Goal: Task Accomplishment & Management: Complete application form

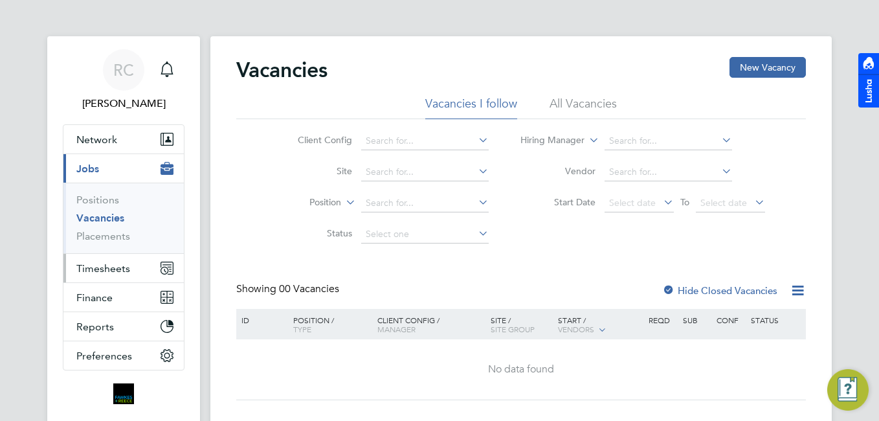
drag, startPoint x: 134, startPoint y: 259, endPoint x: 122, endPoint y: 273, distance: 18.8
click at [130, 265] on button "Timesheets" at bounding box center [123, 268] width 120 height 28
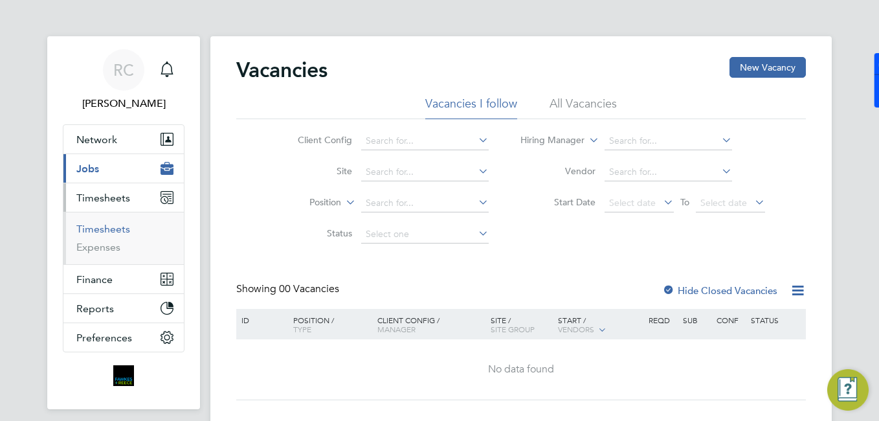
click at [115, 225] on link "Timesheets" at bounding box center [103, 229] width 54 height 12
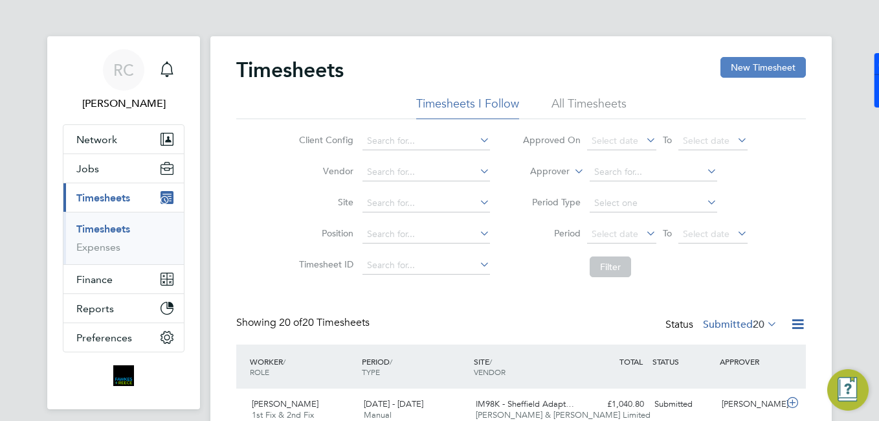
click at [748, 59] on button "New Timesheet" at bounding box center [762, 67] width 85 height 21
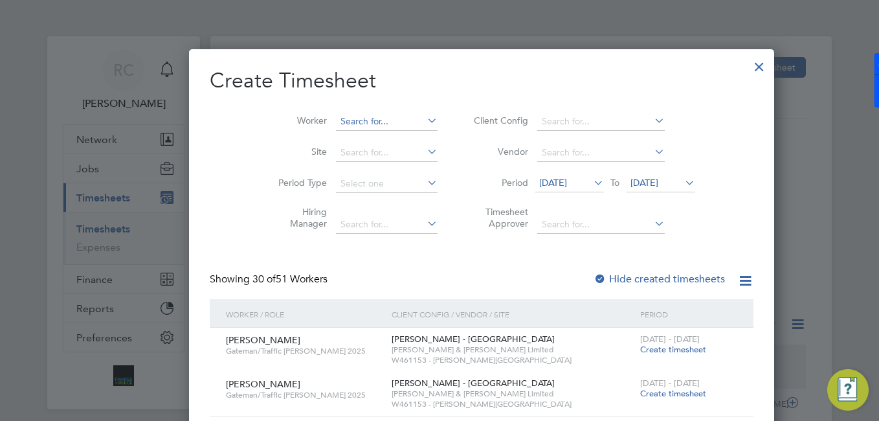
click at [336, 126] on input at bounding box center [387, 122] width 102 height 18
click at [362, 271] on li "Joshua Wilkin son" at bounding box center [380, 279] width 174 height 17
type input "[PERSON_NAME]"
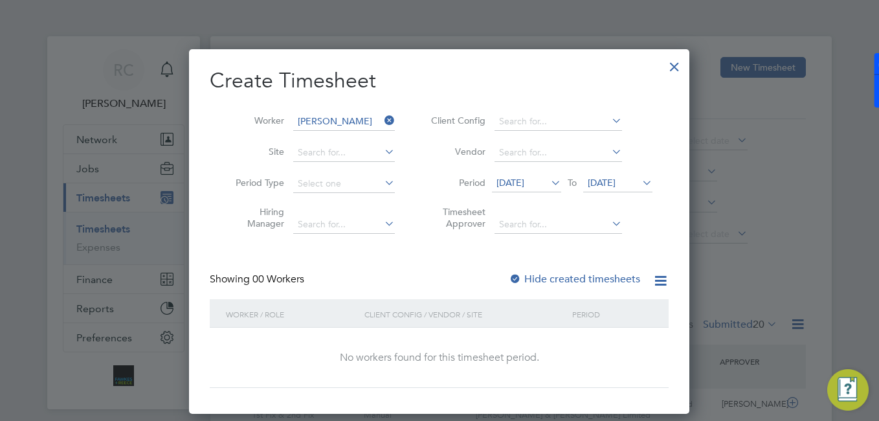
click at [524, 179] on span "29 Jul 2025" at bounding box center [510, 183] width 28 height 12
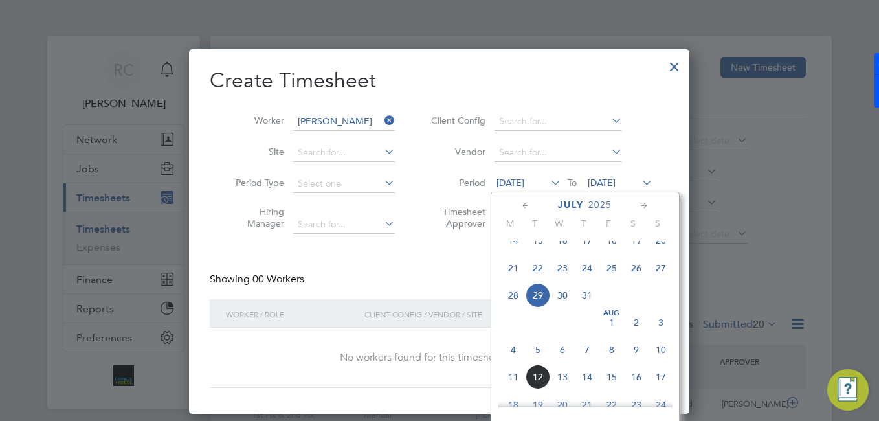
click at [508, 362] on span "4" at bounding box center [513, 349] width 25 height 25
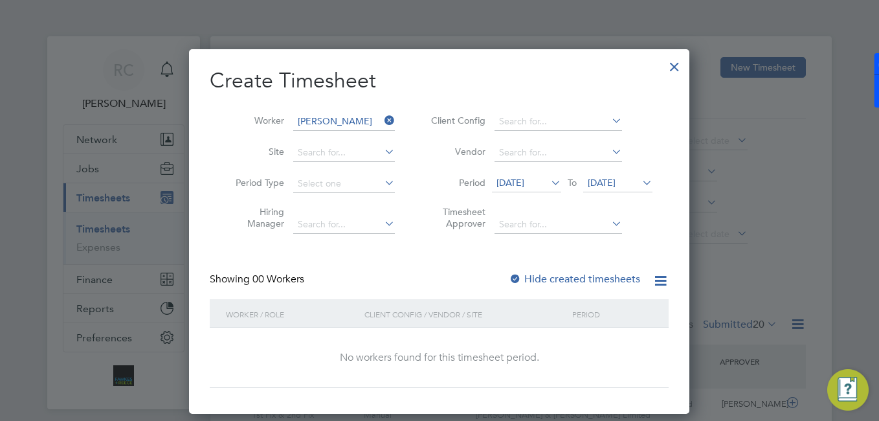
click at [616, 189] on span "05 Aug 2025" at bounding box center [617, 183] width 69 height 17
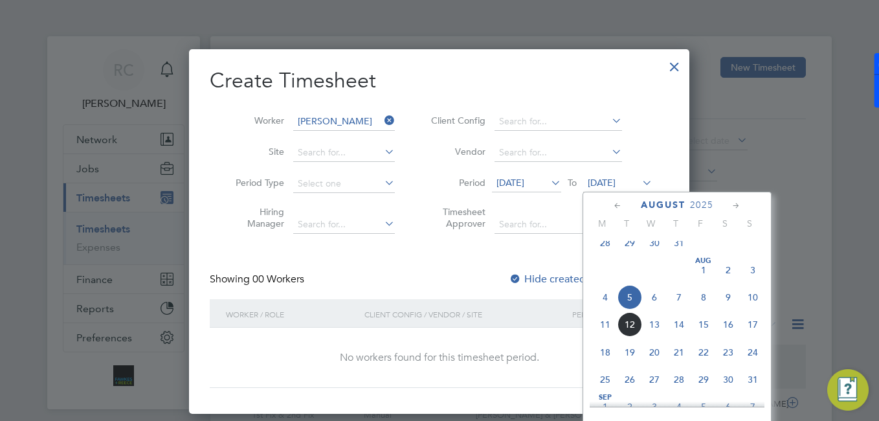
click at [753, 300] on span "10" at bounding box center [752, 297] width 25 height 25
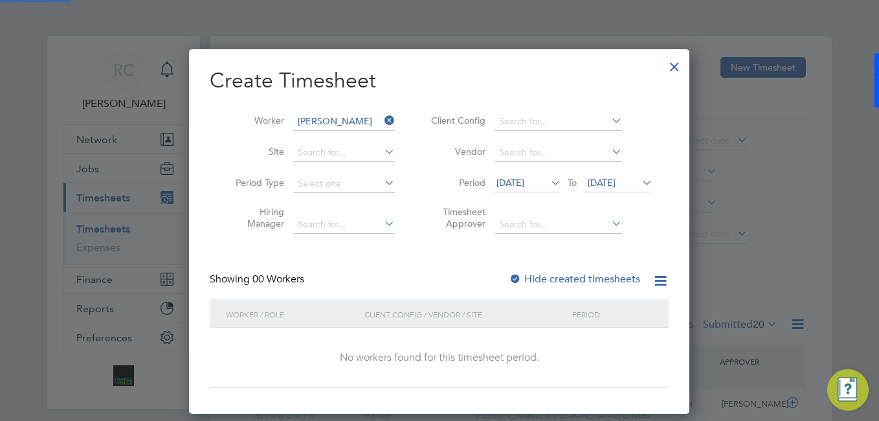
click at [593, 280] on label "Hide created timesheets" at bounding box center [574, 278] width 131 height 13
click at [382, 122] on icon at bounding box center [382, 120] width 0 height 18
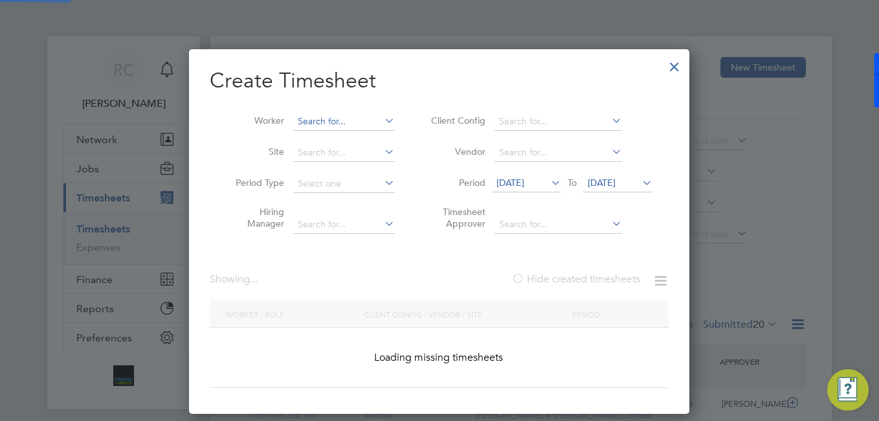
click at [364, 120] on input at bounding box center [344, 122] width 102 height 18
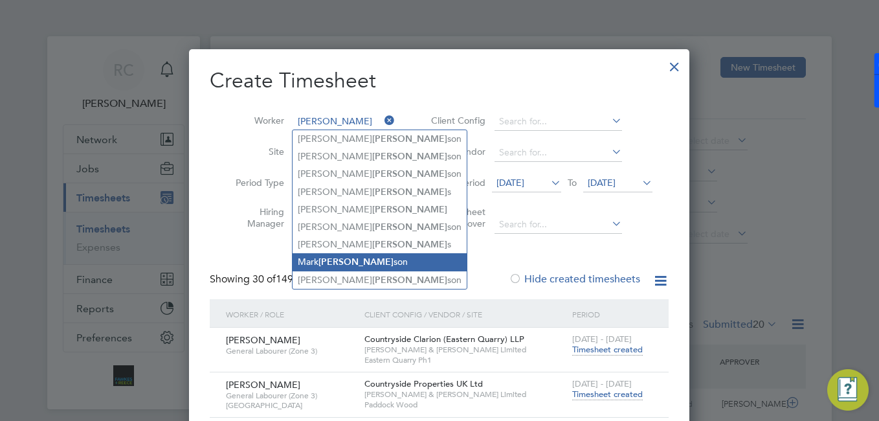
type input "wilkin"
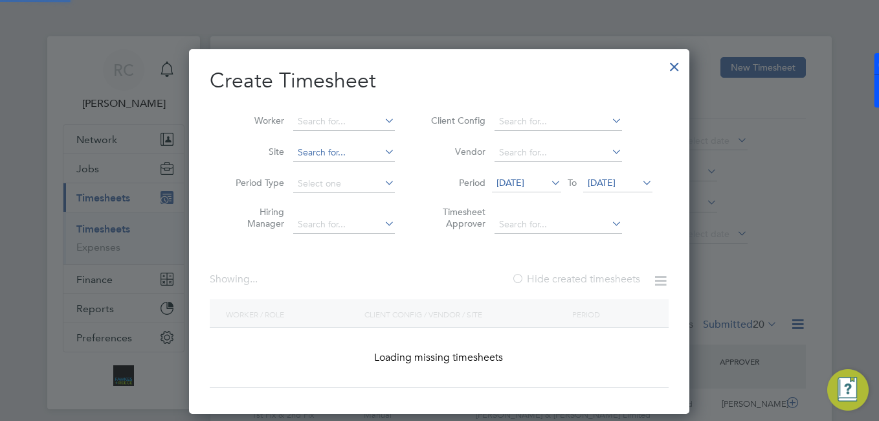
drag, startPoint x: 348, startPoint y: 265, endPoint x: 354, endPoint y: 151, distance: 114.1
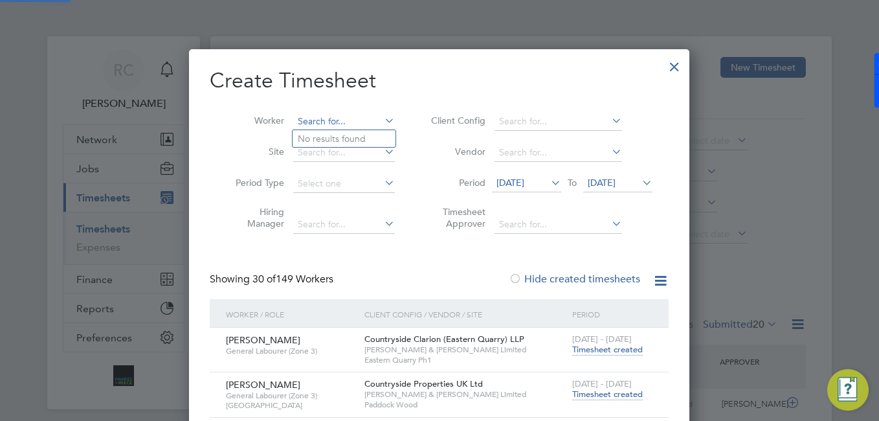
click at [356, 128] on input at bounding box center [344, 122] width 102 height 18
click at [372, 228] on b "Wilkinson" at bounding box center [409, 226] width 75 height 11
type input "[PERSON_NAME]"
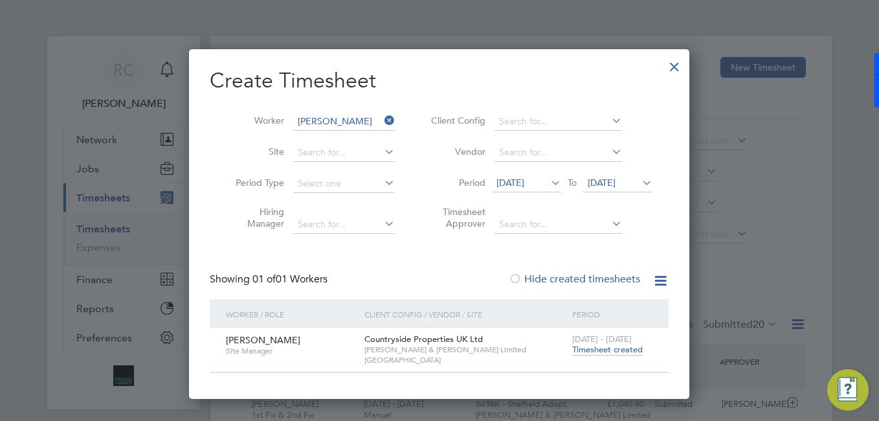
click at [595, 355] on div "4 - 10 Aug 2025 Timesheet created" at bounding box center [612, 344] width 87 height 35
click at [595, 352] on div "4 - 10 Aug 2025 Timesheet created" at bounding box center [612, 344] width 87 height 35
click at [595, 348] on span "Timesheet created" at bounding box center [607, 350] width 71 height 12
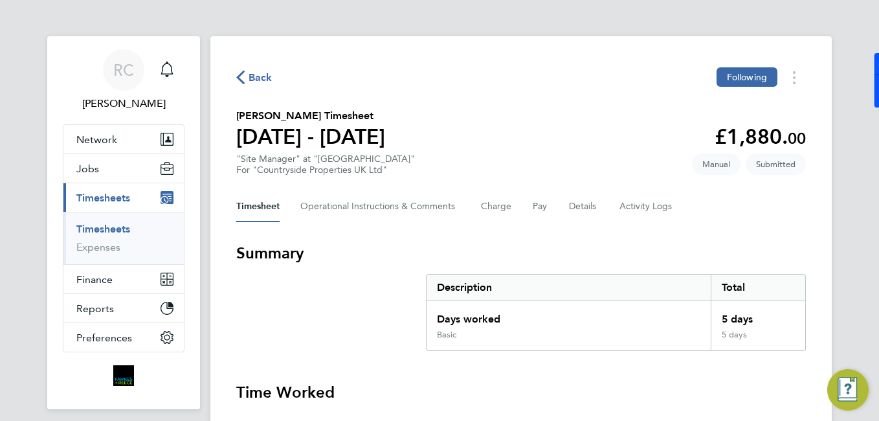
drag, startPoint x: 600, startPoint y: 199, endPoint x: 630, endPoint y: 200, distance: 30.4
click at [601, 199] on div "Timesheet Operational Instructions & Comments Charge Pay Details Activity Logs" at bounding box center [521, 206] width 570 height 31
click at [592, 203] on button "Details" at bounding box center [584, 206] width 30 height 31
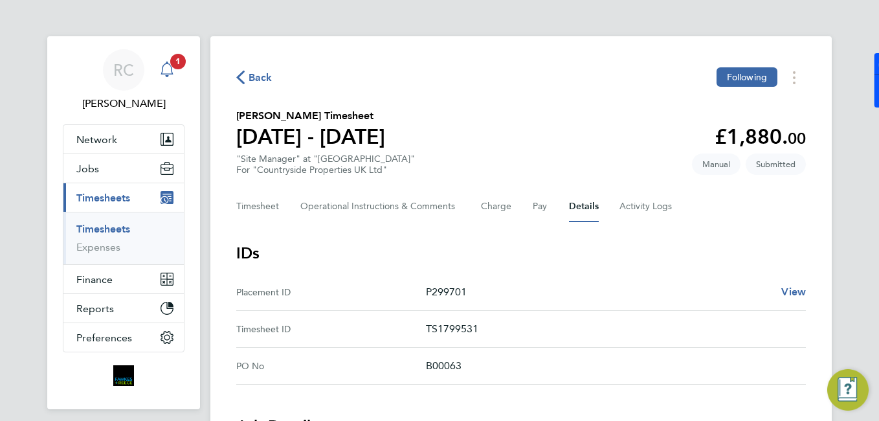
click at [161, 71] on icon "Main navigation" at bounding box center [167, 69] width 16 height 16
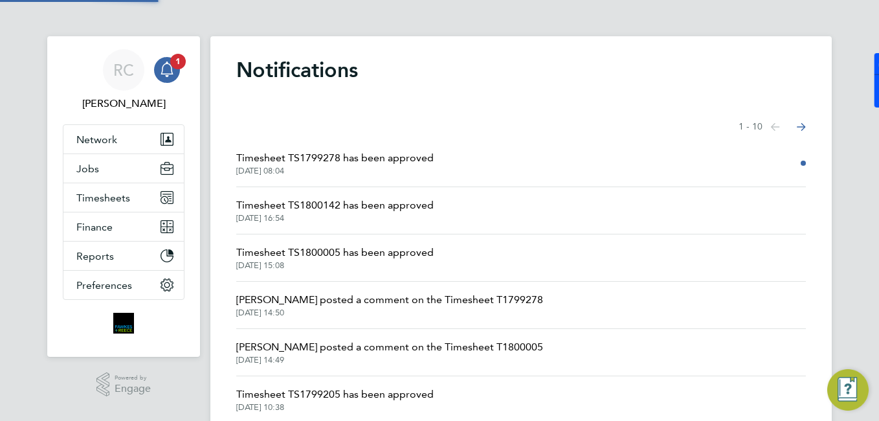
drag, startPoint x: 356, startPoint y: 157, endPoint x: 403, endPoint y: 182, distance: 53.3
click at [357, 157] on span "Timesheet TS1799278 has been approved" at bounding box center [334, 158] width 197 height 16
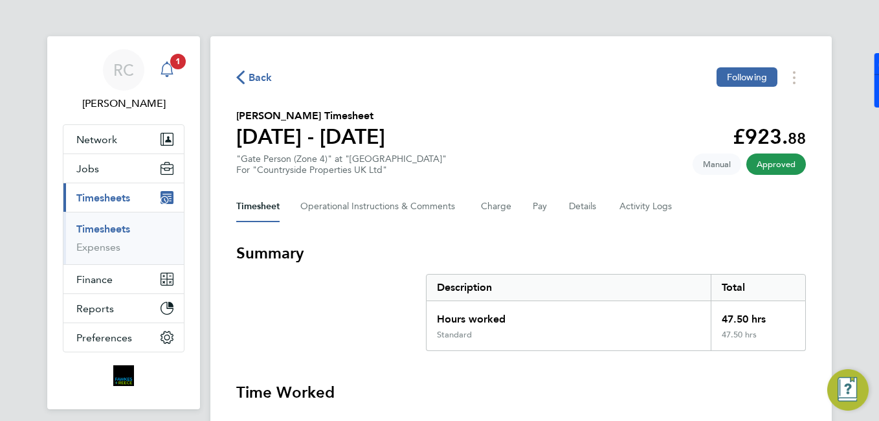
click at [172, 59] on span "1" at bounding box center [178, 62] width 16 height 16
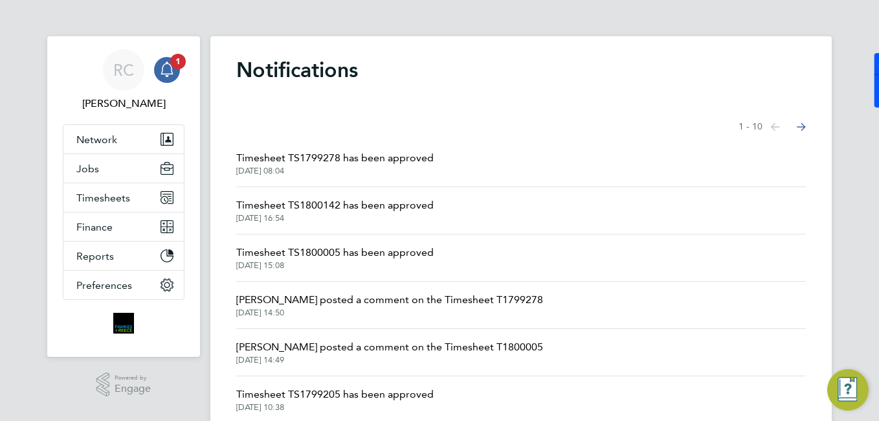
click at [370, 203] on span "Timesheet TS1800142 has been approved" at bounding box center [334, 205] width 197 height 16
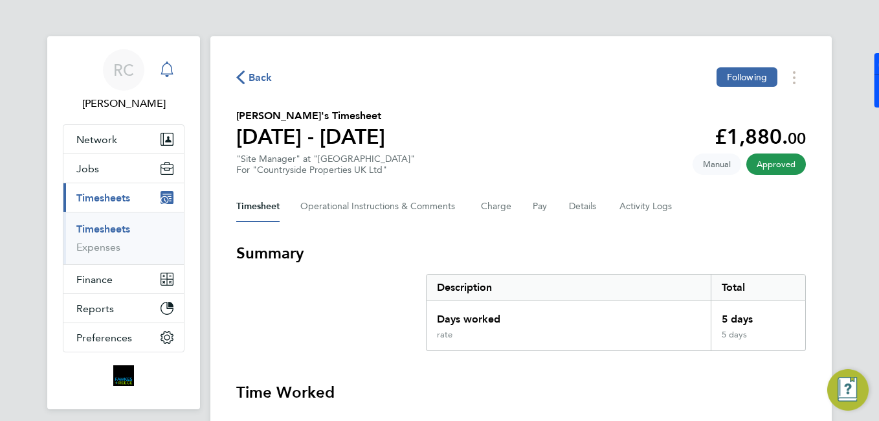
click at [176, 75] on div "Main navigation" at bounding box center [167, 70] width 26 height 26
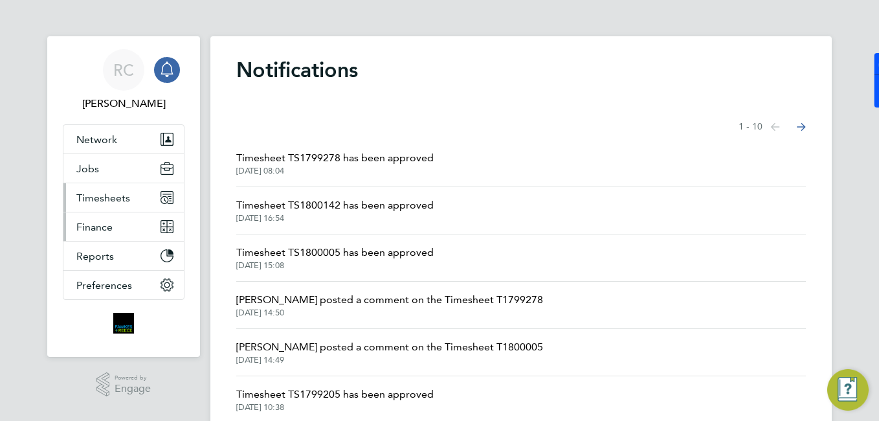
click at [127, 196] on span "Timesheets" at bounding box center [103, 198] width 54 height 12
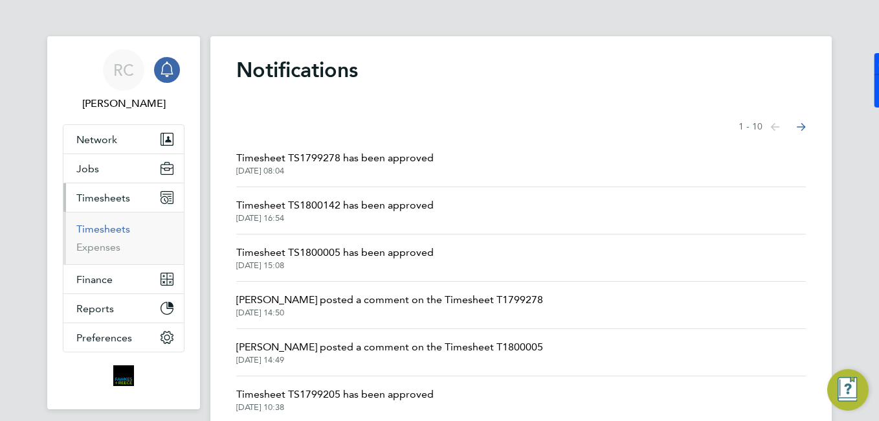
click at [124, 227] on link "Timesheets" at bounding box center [103, 229] width 54 height 12
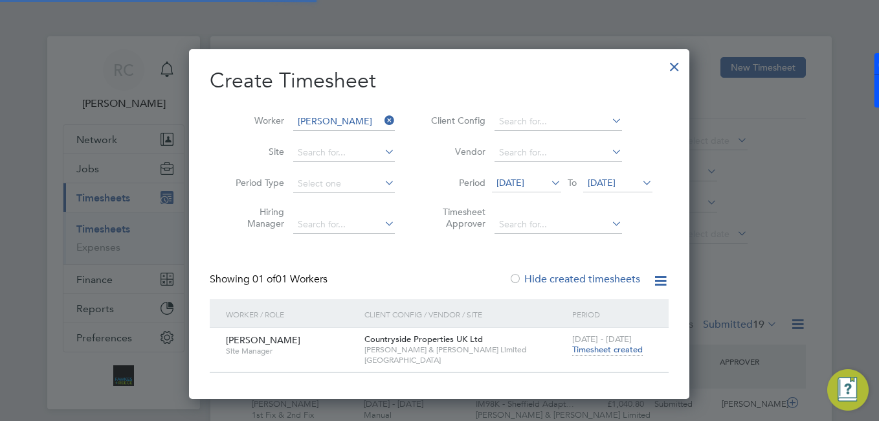
scroll to position [33, 113]
click at [382, 118] on icon at bounding box center [382, 120] width 0 height 18
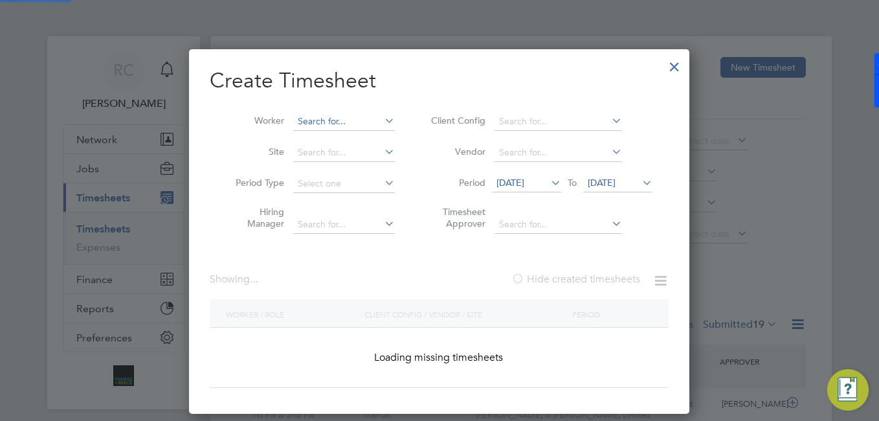
click at [331, 124] on input at bounding box center [344, 122] width 102 height 18
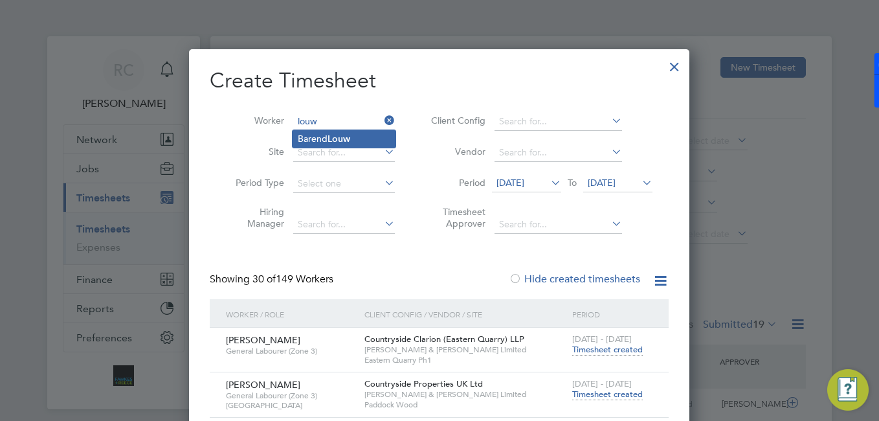
click at [356, 136] on li "Barend Louw" at bounding box center [344, 138] width 103 height 17
type input "[PERSON_NAME]"
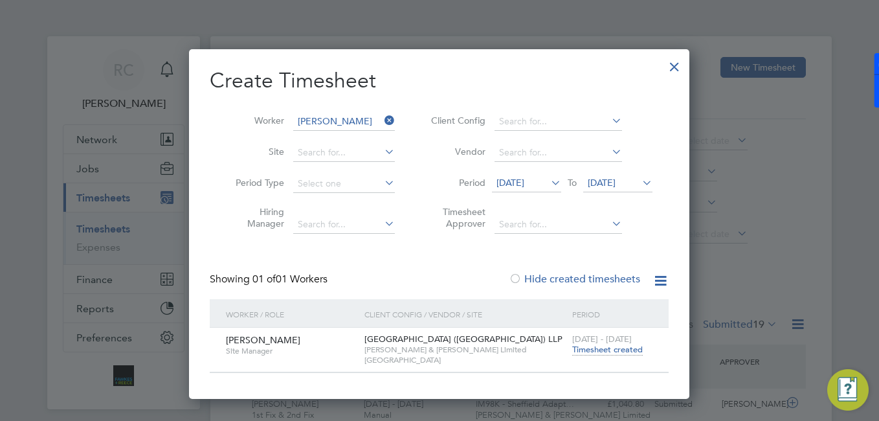
click at [601, 350] on span "Timesheet created" at bounding box center [607, 350] width 71 height 12
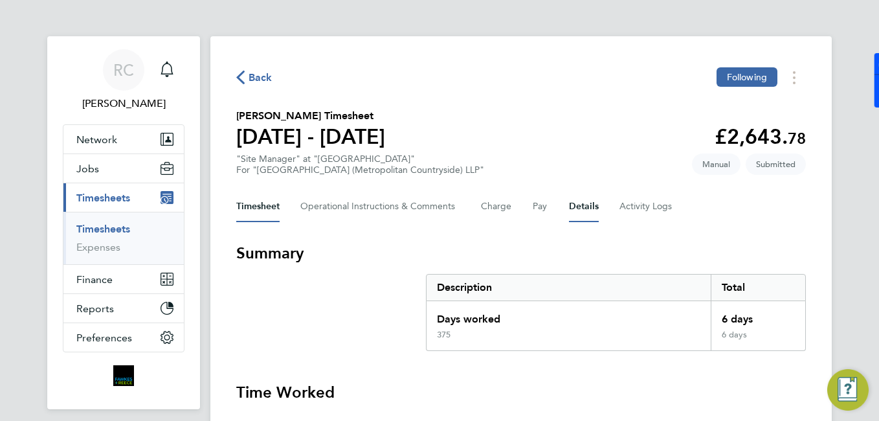
click at [587, 205] on button "Details" at bounding box center [584, 206] width 30 height 31
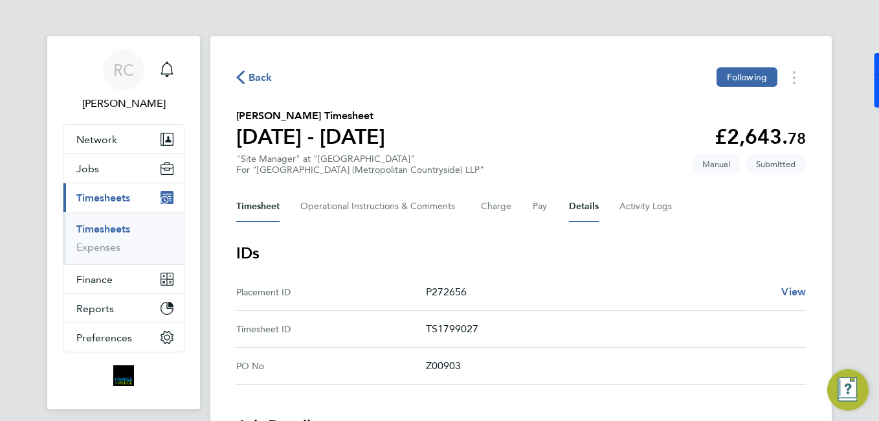
click at [248, 205] on button "Timesheet" at bounding box center [257, 206] width 43 height 31
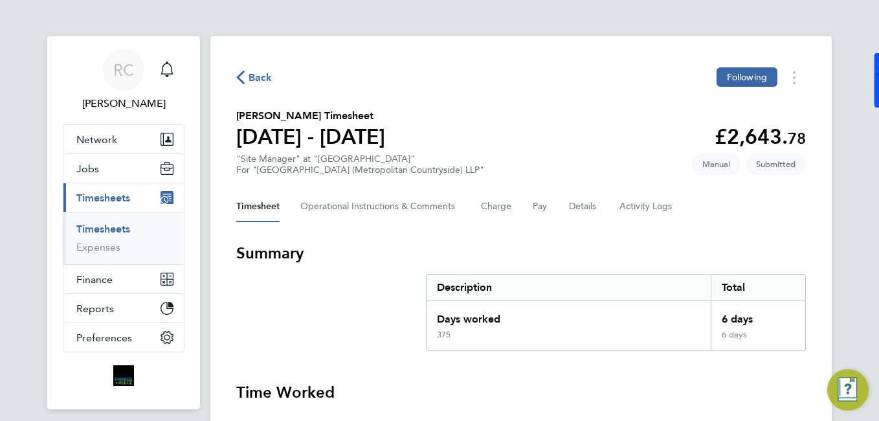
click at [122, 232] on link "Timesheets" at bounding box center [103, 229] width 54 height 12
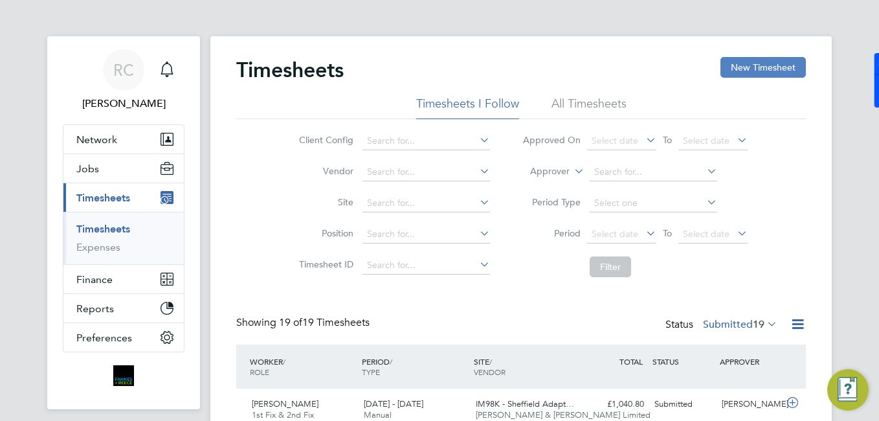
click at [730, 65] on button "New Timesheet" at bounding box center [762, 67] width 85 height 21
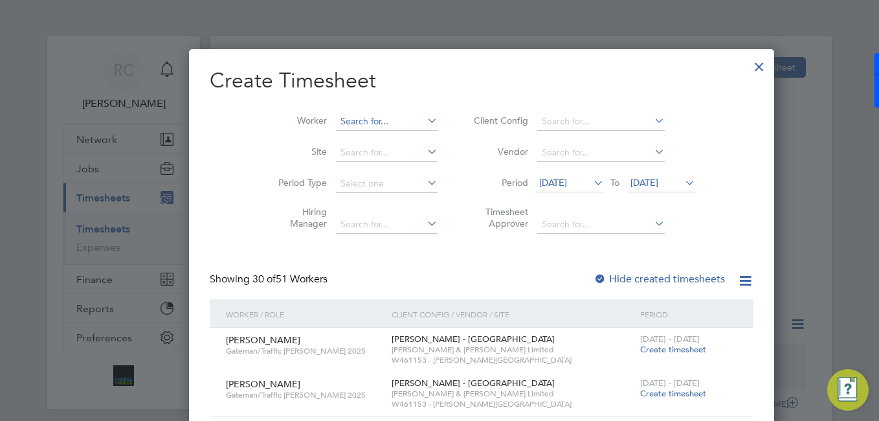
click at [377, 120] on input at bounding box center [387, 122] width 102 height 18
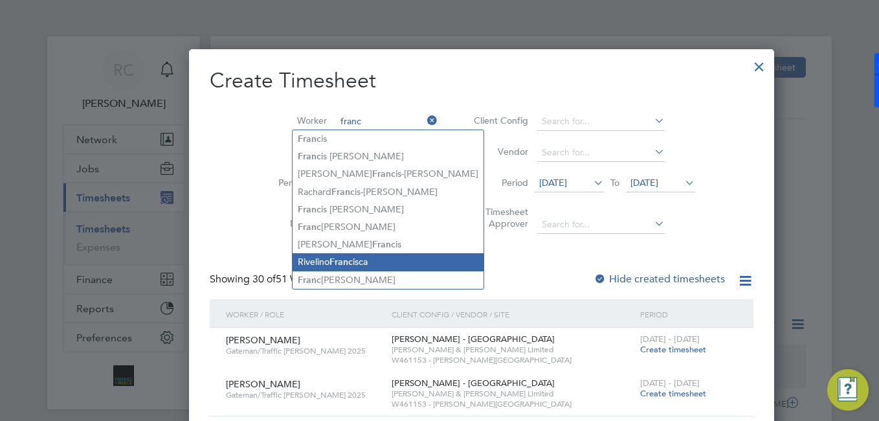
click at [364, 254] on li "Rivelino Franc isca" at bounding box center [388, 261] width 191 height 17
type input "Rivelino Francisca"
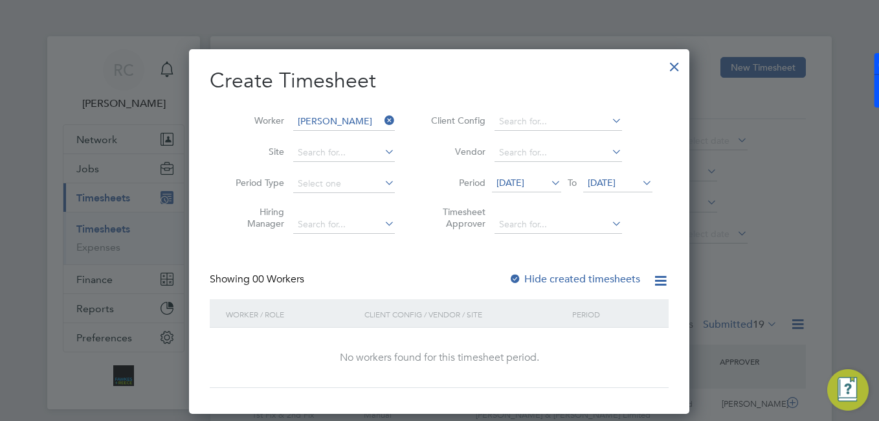
click at [540, 176] on span "29 Jul 2025" at bounding box center [526, 183] width 69 height 17
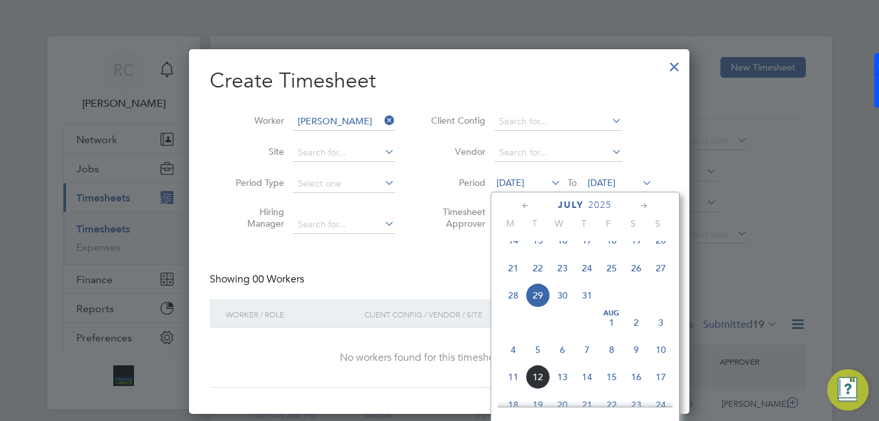
click at [515, 362] on span "4" at bounding box center [513, 349] width 25 height 25
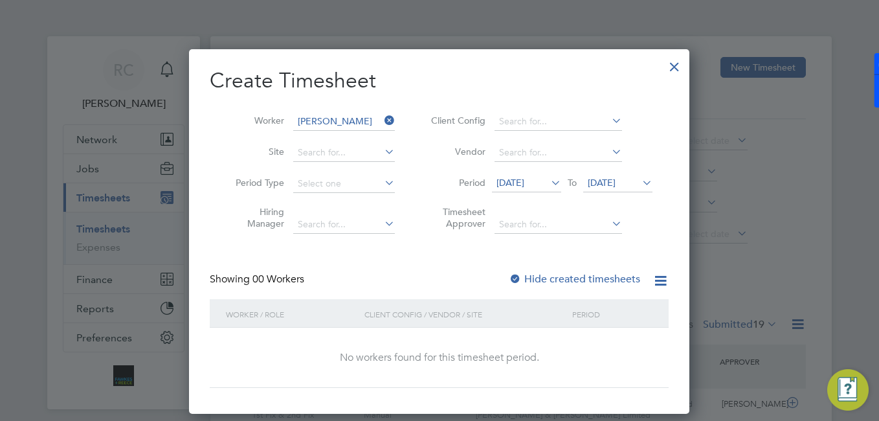
click at [614, 185] on span "05 Aug 2025" at bounding box center [602, 183] width 28 height 12
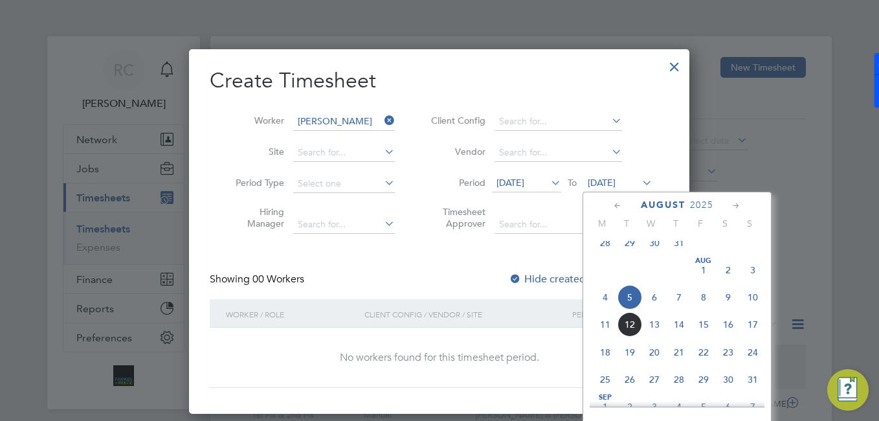
click at [749, 301] on span "10" at bounding box center [752, 297] width 25 height 25
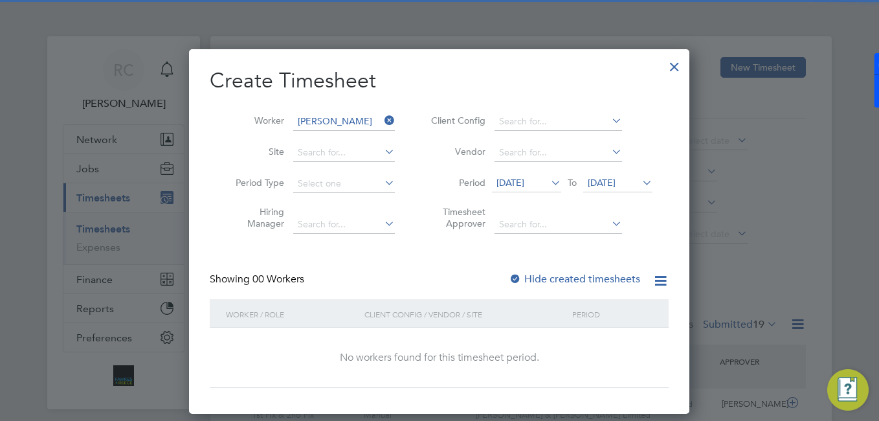
click at [586, 276] on label "Hide created timesheets" at bounding box center [574, 278] width 131 height 13
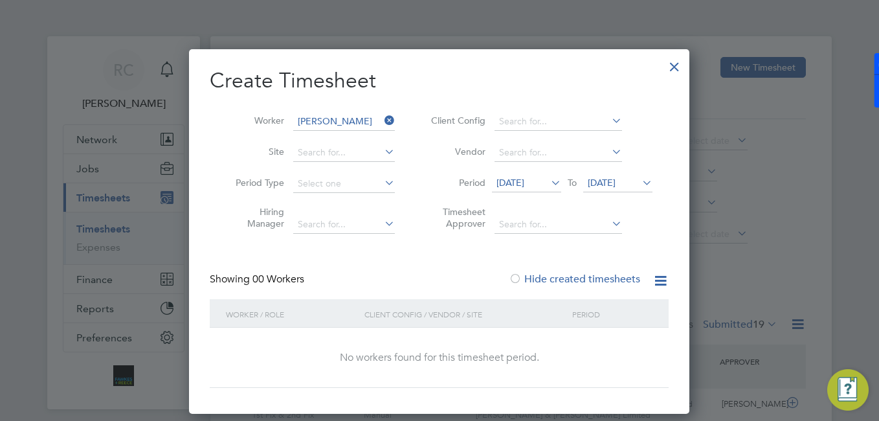
click at [382, 118] on icon at bounding box center [382, 120] width 0 height 18
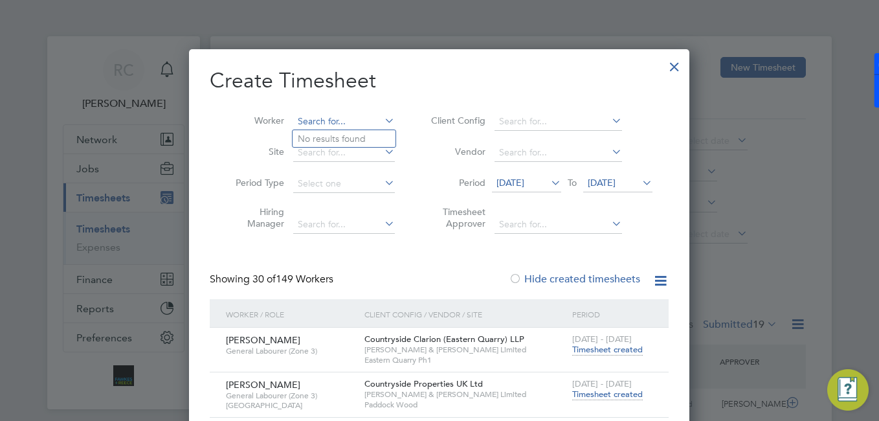
drag, startPoint x: 300, startPoint y: 119, endPoint x: 305, endPoint y: 124, distance: 6.9
click at [305, 124] on input at bounding box center [344, 122] width 102 height 18
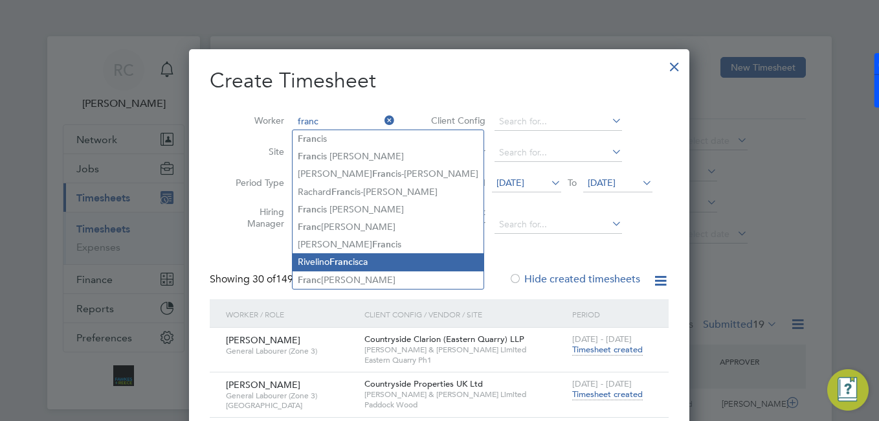
type input "franc"
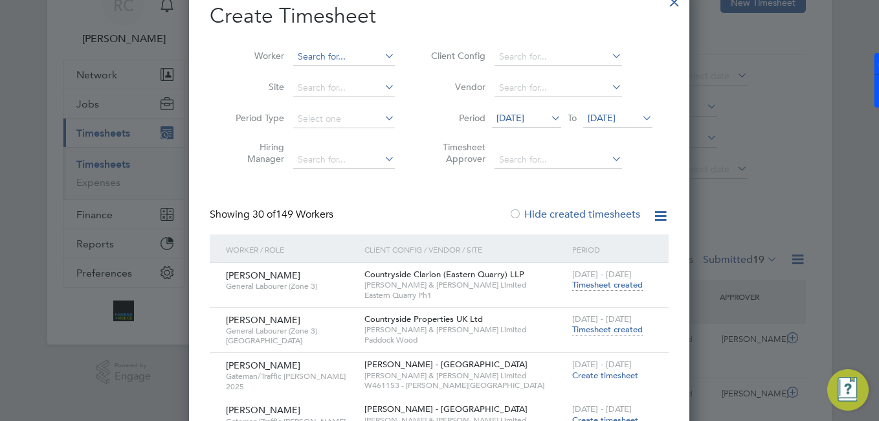
click at [350, 63] on input at bounding box center [344, 57] width 102 height 18
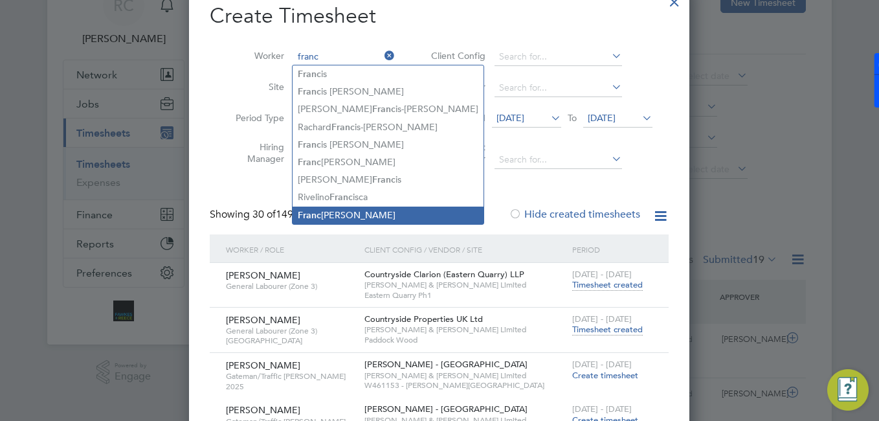
drag, startPoint x: 351, startPoint y: 192, endPoint x: 337, endPoint y: 203, distance: 18.0
click at [350, 197] on b "Franc" at bounding box center [340, 197] width 23 height 11
type input "Rivelino Francisca"
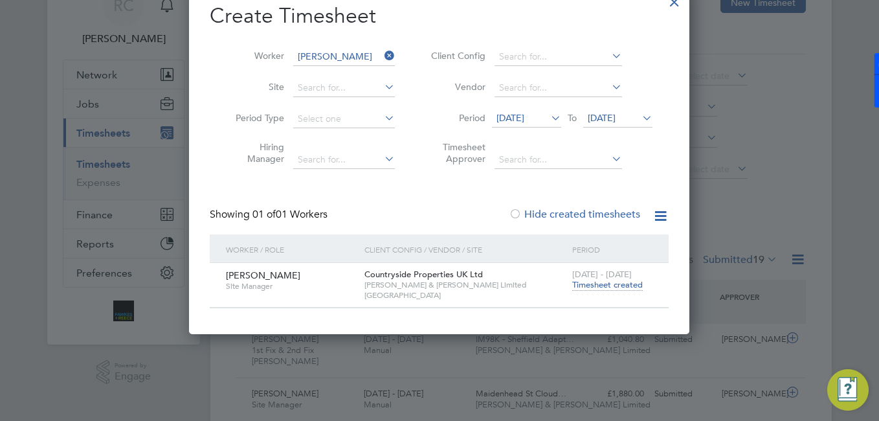
click at [598, 279] on span "Timesheet created" at bounding box center [607, 285] width 71 height 12
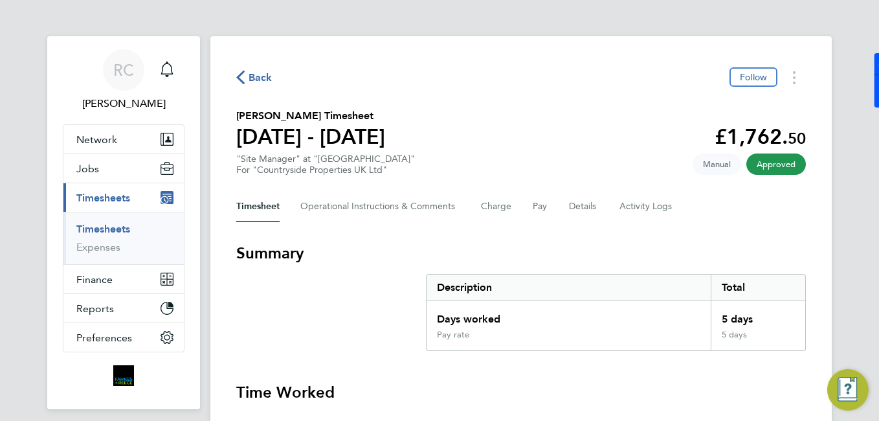
click at [115, 238] on li "Timesheets" at bounding box center [124, 232] width 97 height 18
click at [115, 235] on li "Timesheets" at bounding box center [124, 232] width 97 height 18
click at [120, 230] on link "Timesheets" at bounding box center [103, 229] width 54 height 12
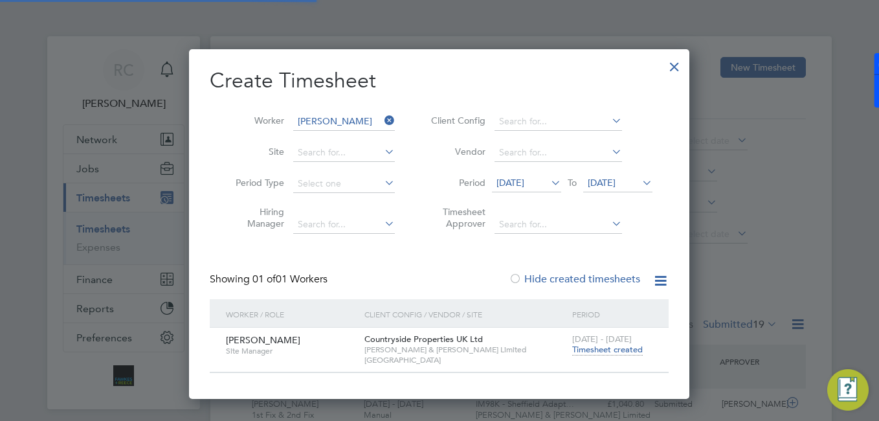
scroll to position [33, 113]
click at [399, 116] on li "Worker Rivelino Francisca" at bounding box center [310, 121] width 201 height 31
click at [382, 118] on icon at bounding box center [382, 120] width 0 height 18
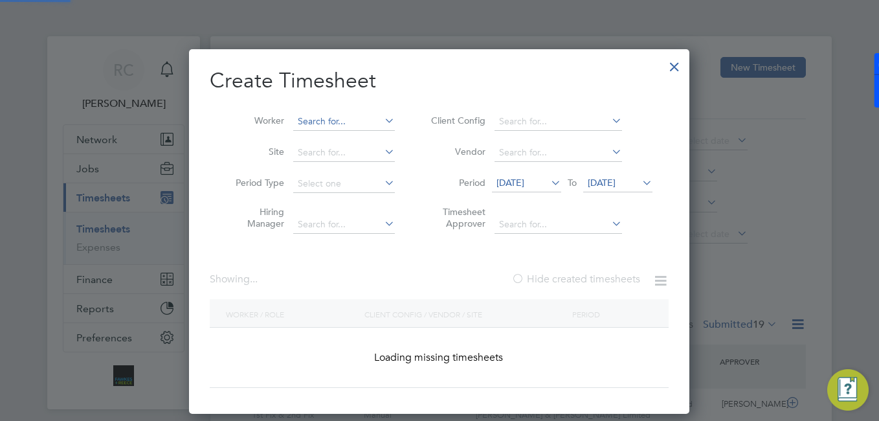
click at [368, 125] on input at bounding box center [344, 122] width 102 height 18
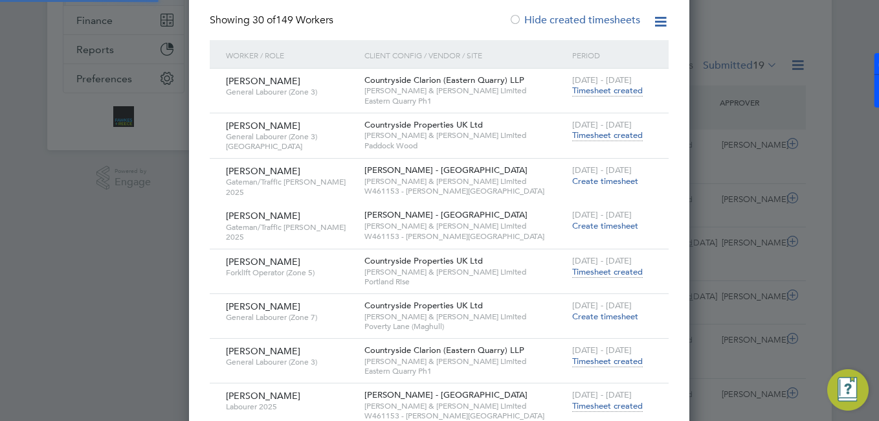
scroll to position [1907, 501]
drag, startPoint x: 48, startPoint y: 244, endPoint x: 139, endPoint y: 197, distance: 102.5
click at [54, 245] on div at bounding box center [439, 210] width 879 height 421
